Goal: Find specific page/section

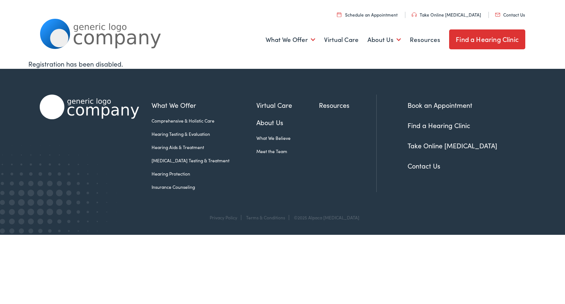
click at [457, 128] on link "Find a Hearing Clinic" at bounding box center [439, 125] width 63 height 9
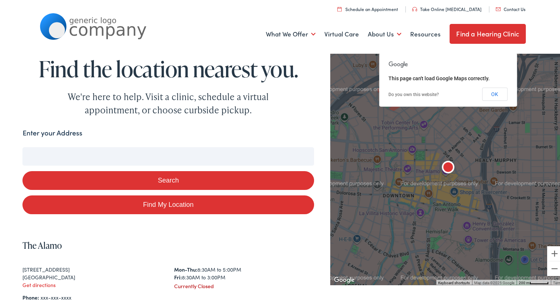
click at [63, 155] on input "Enter your Address" at bounding box center [167, 155] width 291 height 18
